Goal: Task Accomplishment & Management: Manage account settings

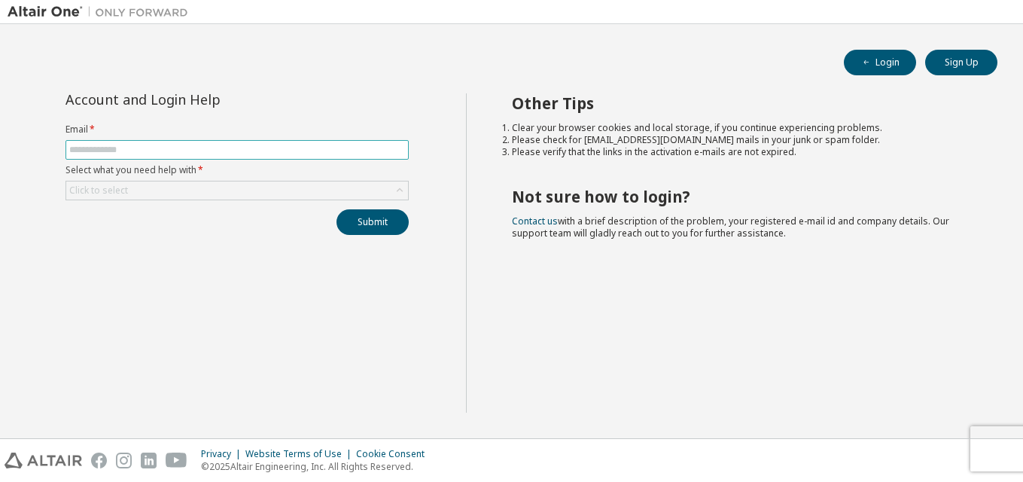
click at [129, 146] on input "text" at bounding box center [237, 150] width 336 height 12
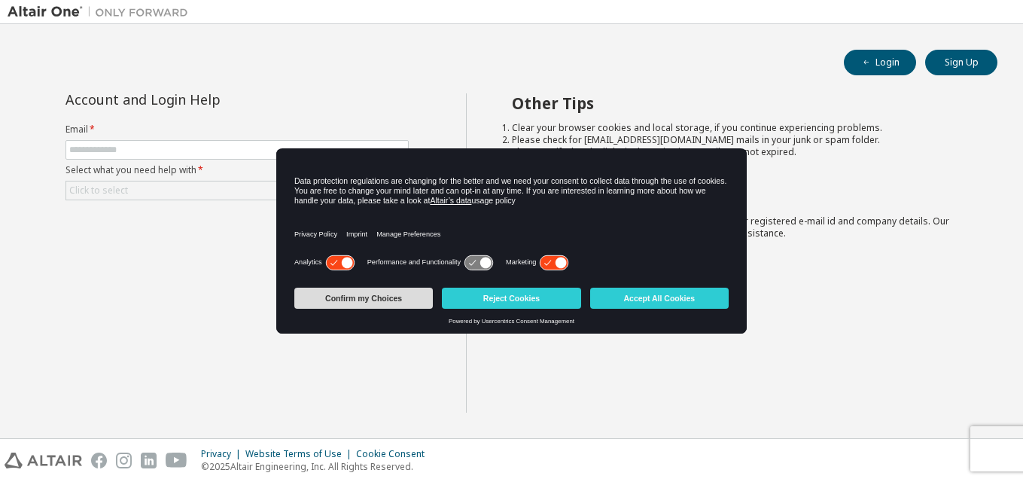
click at [415, 301] on button "Confirm my Choices" at bounding box center [363, 297] width 138 height 21
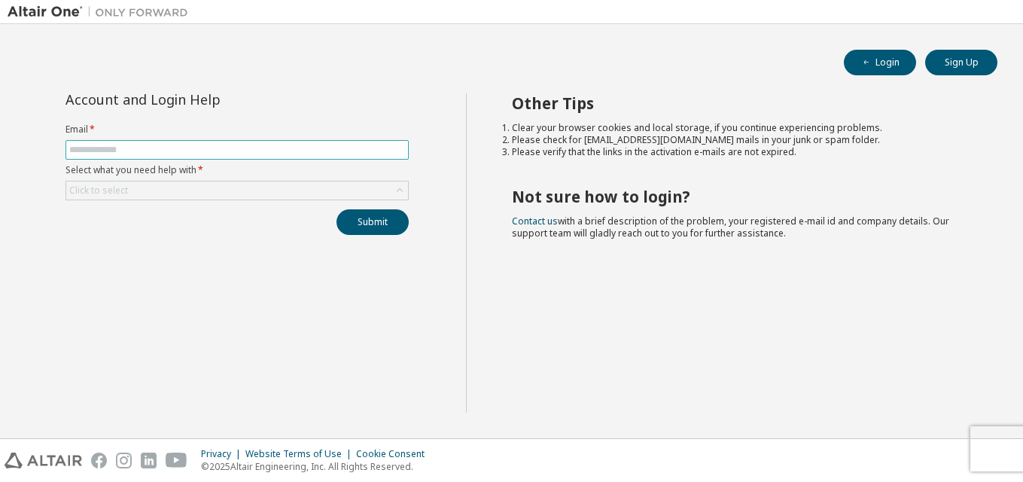
click at [171, 144] on input "text" at bounding box center [237, 150] width 336 height 12
type input "**********"
click at [194, 193] on div "Click to select" at bounding box center [237, 190] width 342 height 18
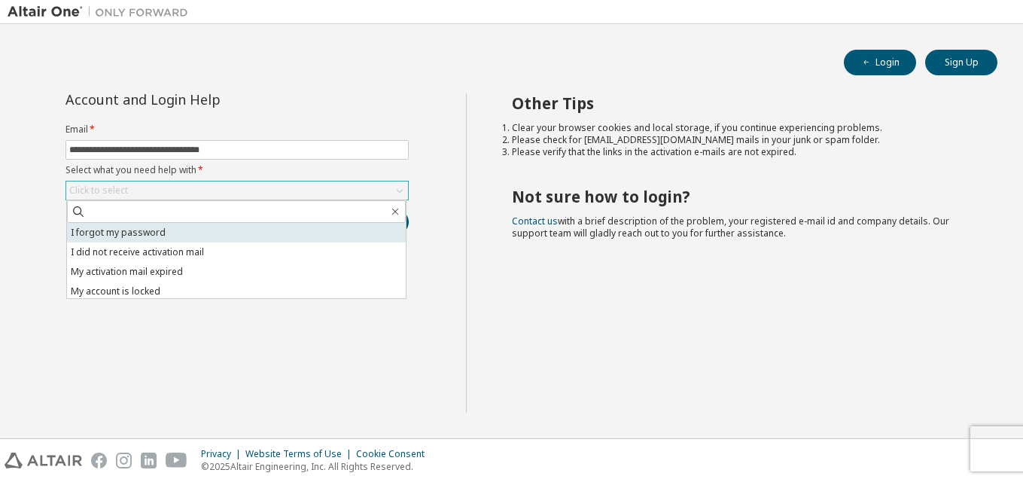
click at [190, 230] on li "I forgot my password" at bounding box center [236, 233] width 339 height 20
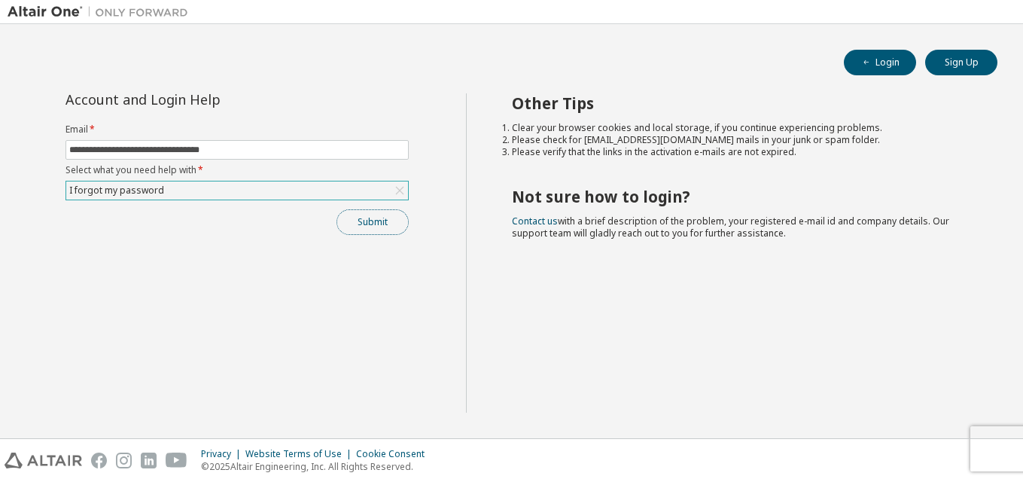
click at [357, 222] on button "Submit" at bounding box center [372, 222] width 72 height 26
click at [880, 65] on button "Login" at bounding box center [880, 63] width 72 height 26
